Goal: Information Seeking & Learning: Learn about a topic

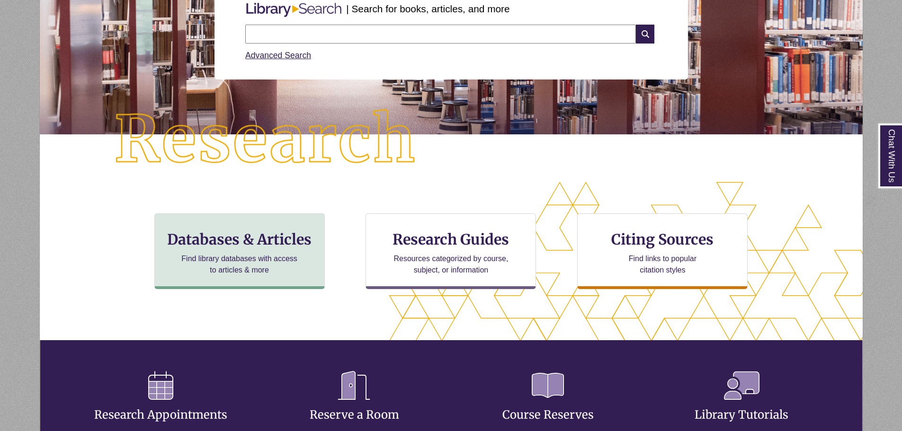
scroll to position [142, 0]
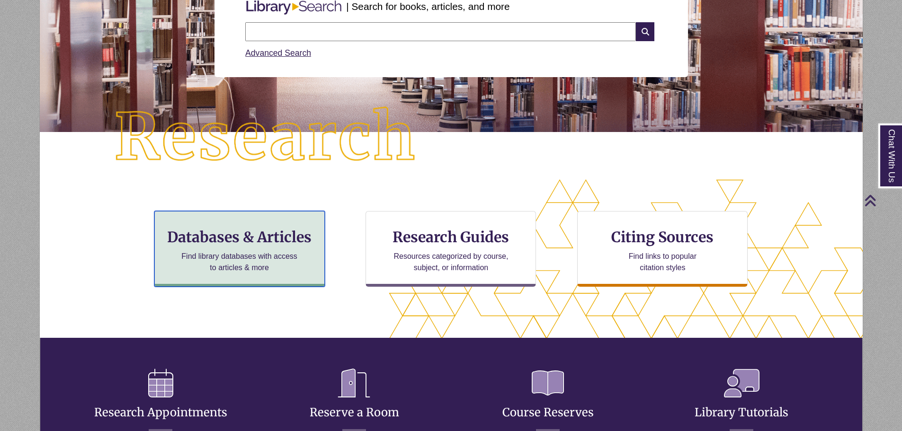
click at [288, 270] on p "Find library databases with access to articles & more" at bounding box center [240, 262] width 124 height 23
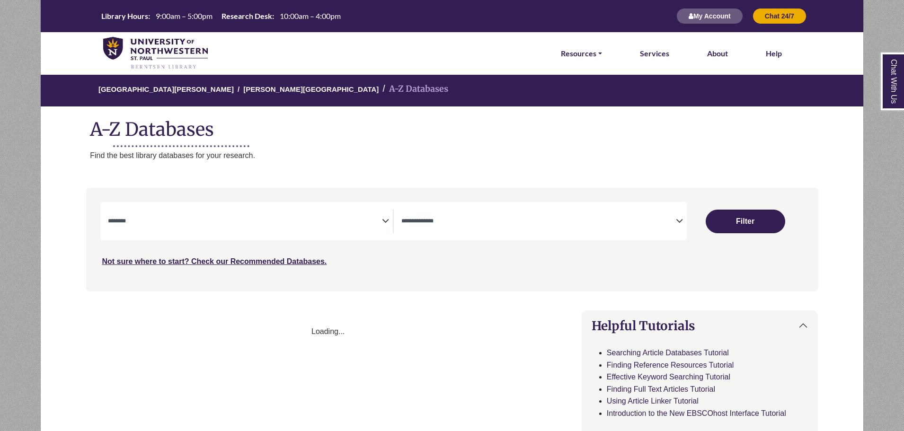
select select "Database Subject Filter"
select select "Database Types Filter"
select select "Database Subject Filter"
select select "Database Types Filter"
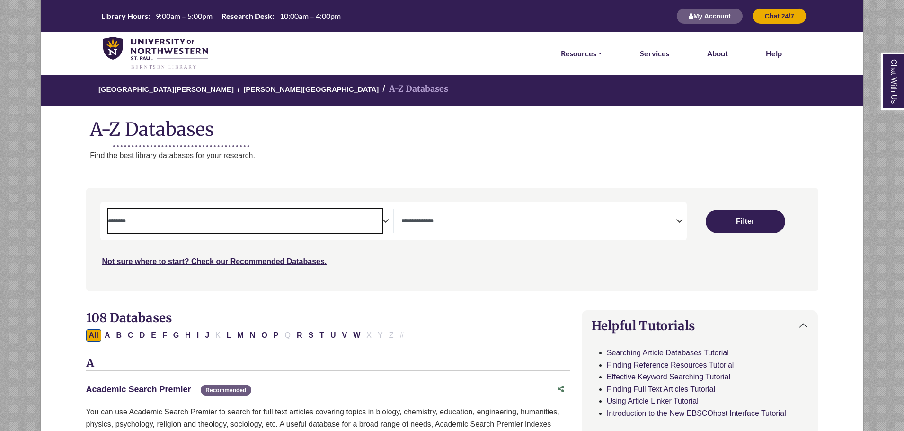
click at [231, 224] on textarea "Search" at bounding box center [245, 222] width 275 height 8
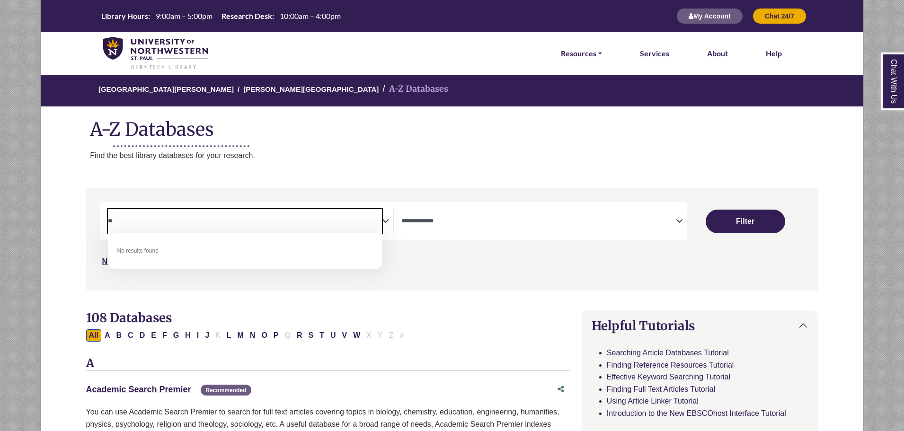
type textarea "*"
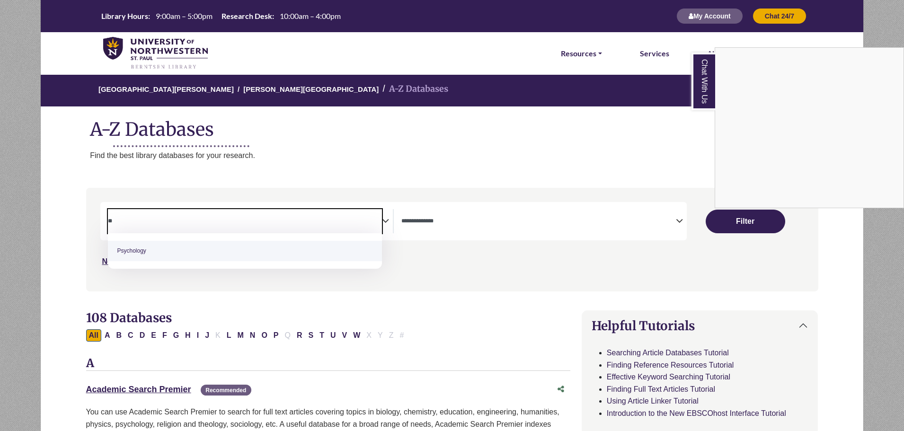
type textarea "**"
select select "*****"
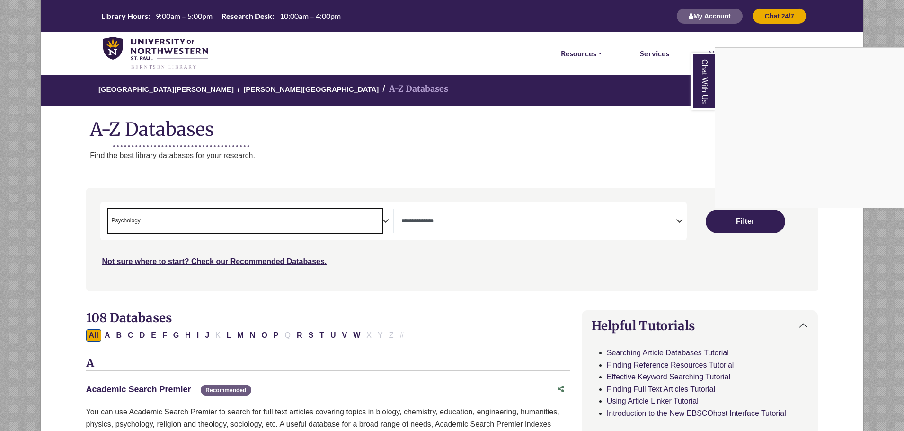
click at [636, 215] on div "Chat With Us" at bounding box center [452, 215] width 904 height 431
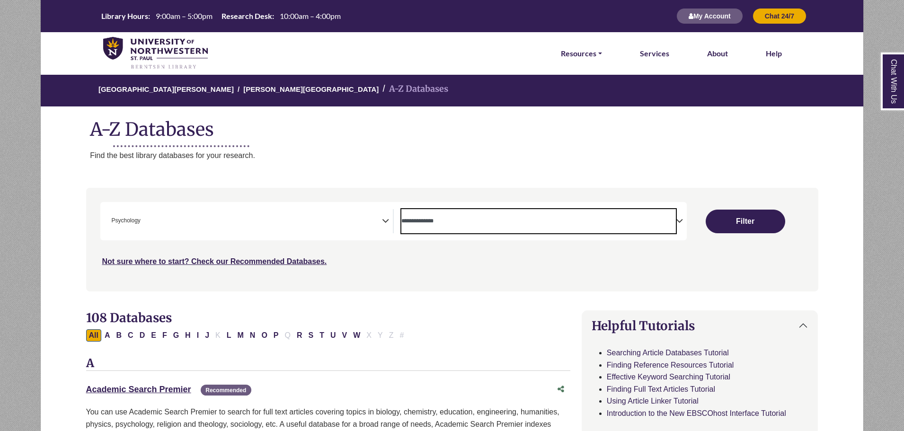
click at [642, 227] on span "Search filters" at bounding box center [539, 221] width 275 height 24
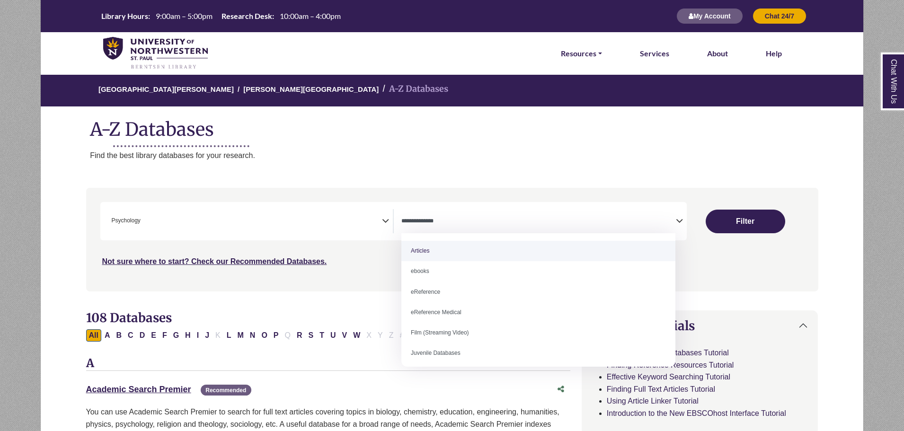
select select "*****"
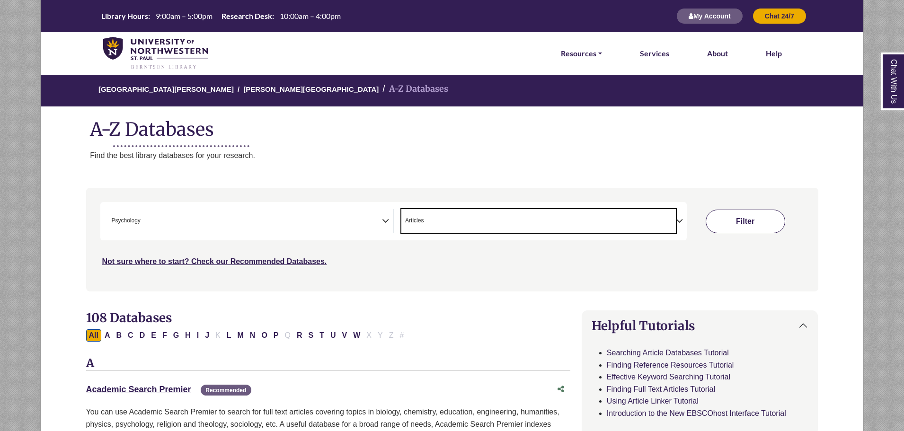
click at [744, 210] on button "Filter" at bounding box center [746, 222] width 80 height 24
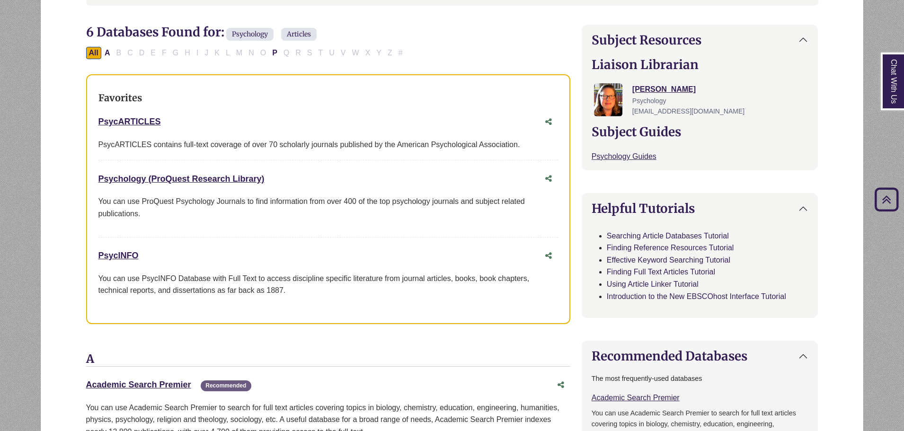
scroll to position [284, 0]
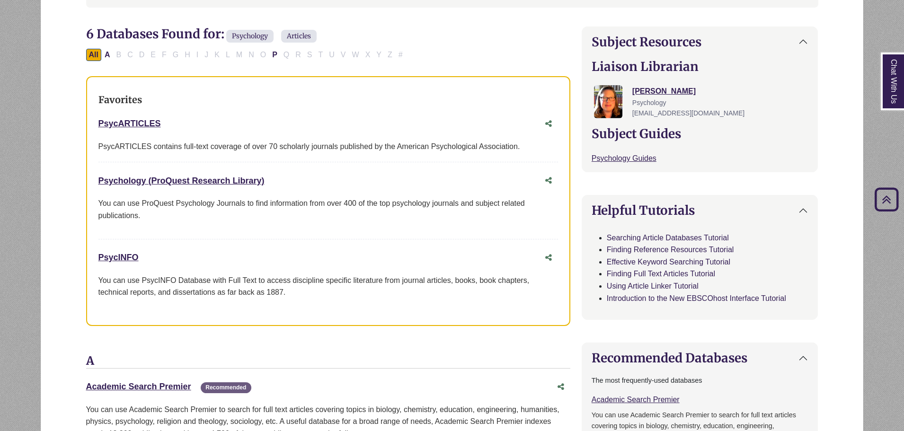
click at [246, 141] on div "PsycARTICLES contains full-text coverage of over 70 scholarly journals publishe…" at bounding box center [328, 147] width 460 height 12
click at [242, 153] on div "PsycARTICLES This link opens in a new window PsycARTICLES contains full-text co…" at bounding box center [328, 139] width 460 height 48
click at [115, 119] on link "PsycARTICLES This link opens in a new window" at bounding box center [129, 123] width 63 height 9
click at [186, 181] on link "Psychology (ProQuest Research Library) This link opens in a new window" at bounding box center [181, 180] width 166 height 9
